Goal: Go to known website: Access a specific website the user already knows

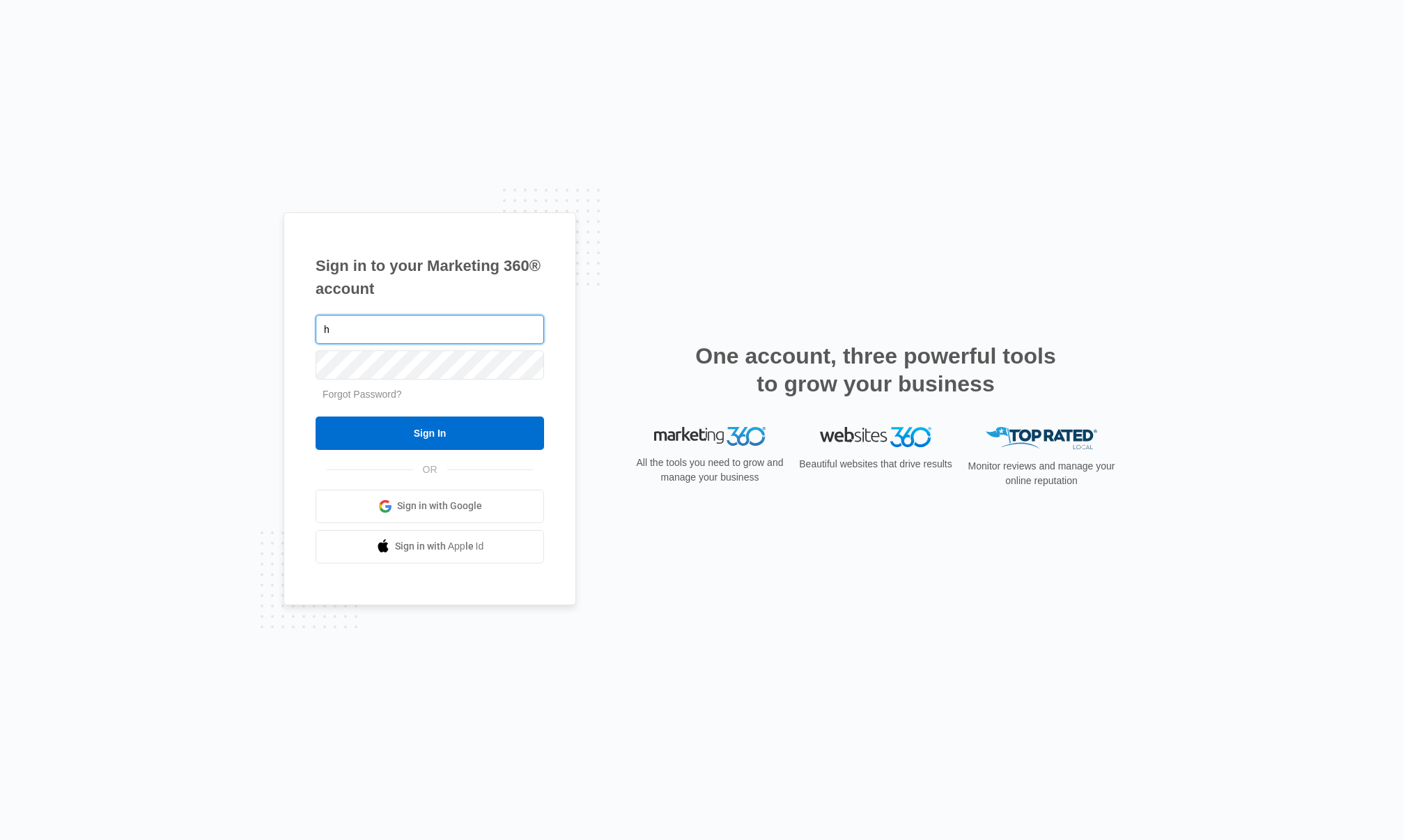
click at [389, 328] on input "h" at bounding box center [430, 329] width 229 height 29
type input "[PERSON_NAME][EMAIL_ADDRESS][PERSON_NAME][DOMAIN_NAME]"
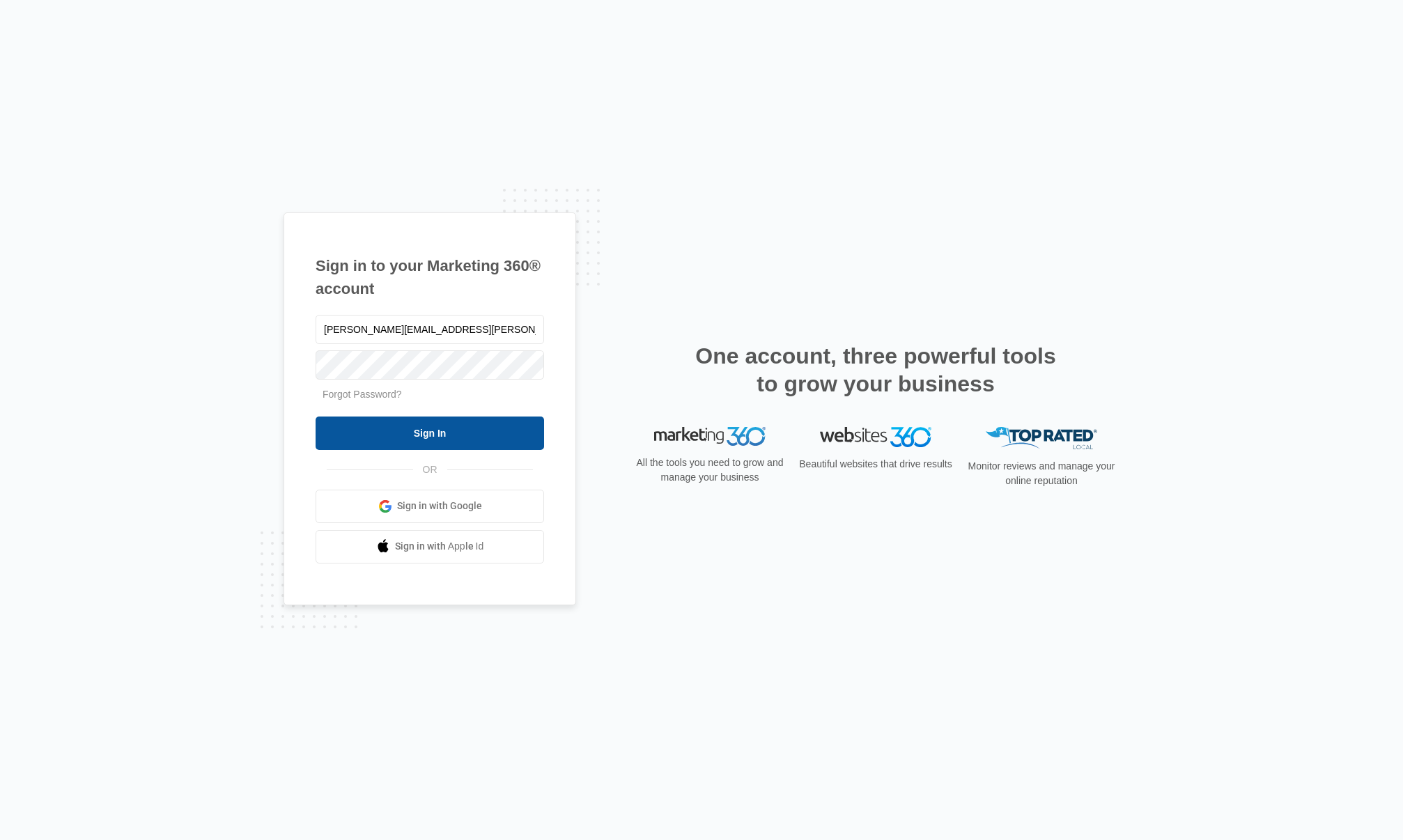
click at [425, 433] on input "Sign In" at bounding box center [430, 433] width 229 height 34
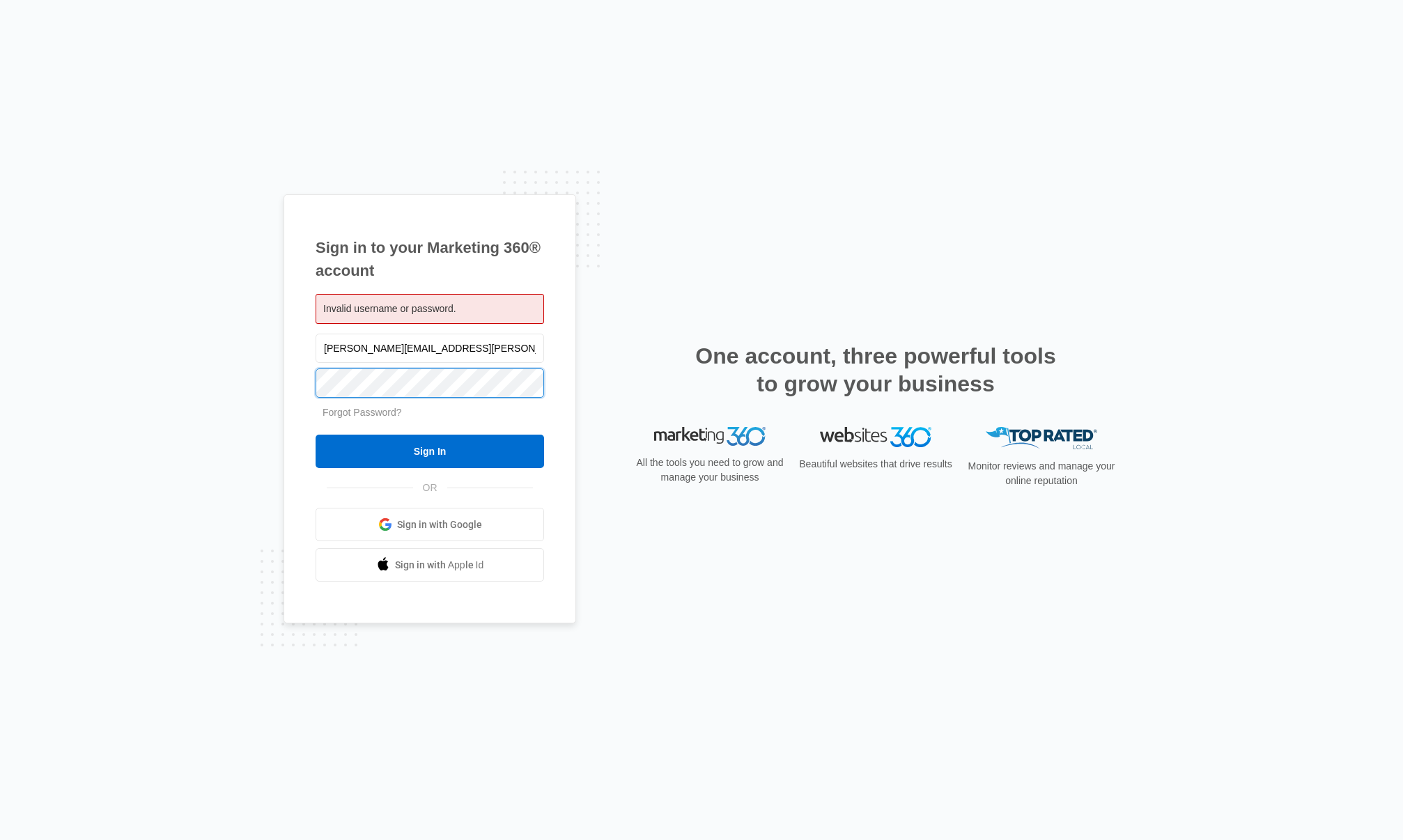
click at [315, 435] on input "Sign In" at bounding box center [430, 452] width 229 height 34
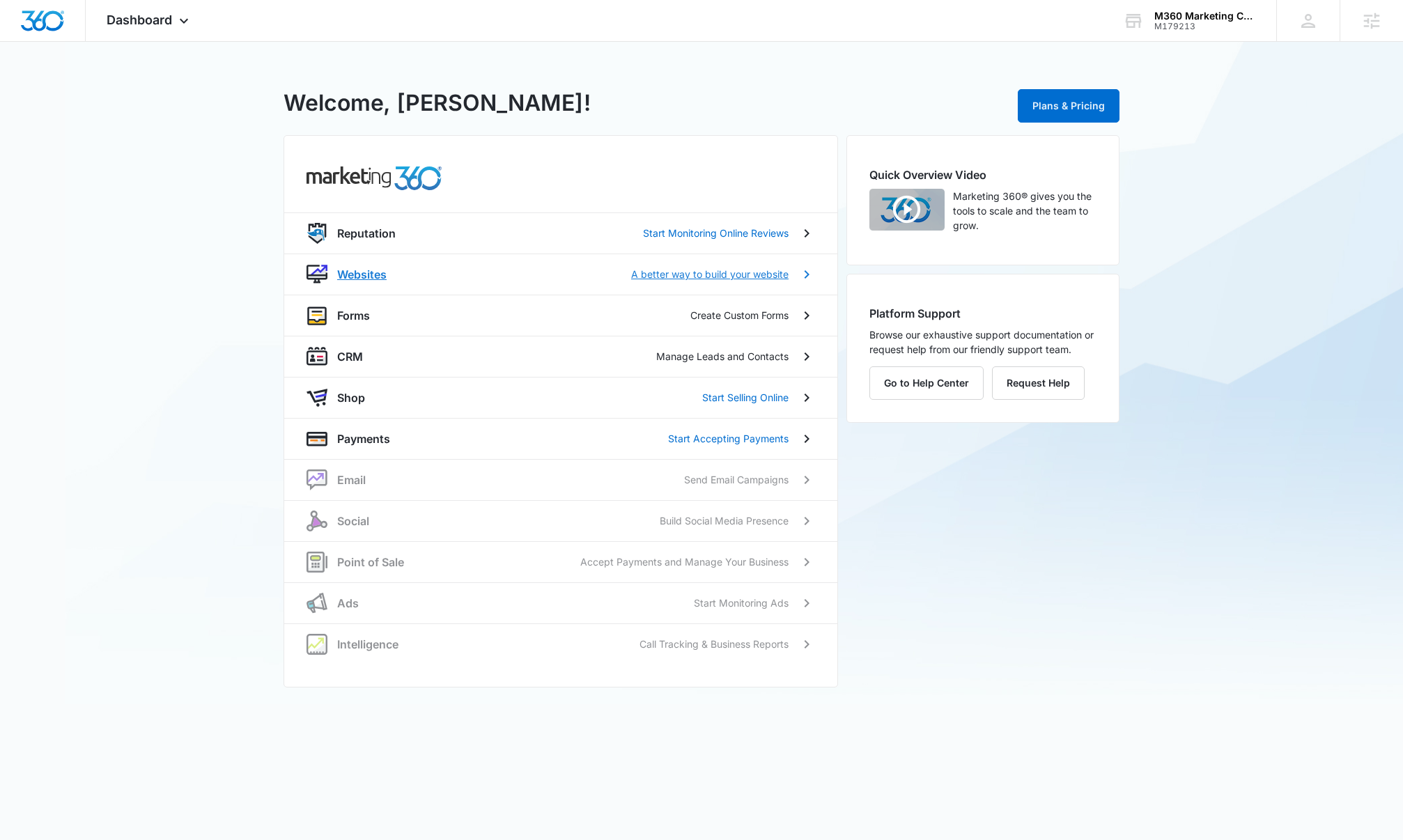
click at [356, 277] on p "Websites" at bounding box center [362, 274] width 49 height 17
